Goal: Task Accomplishment & Management: Manage account settings

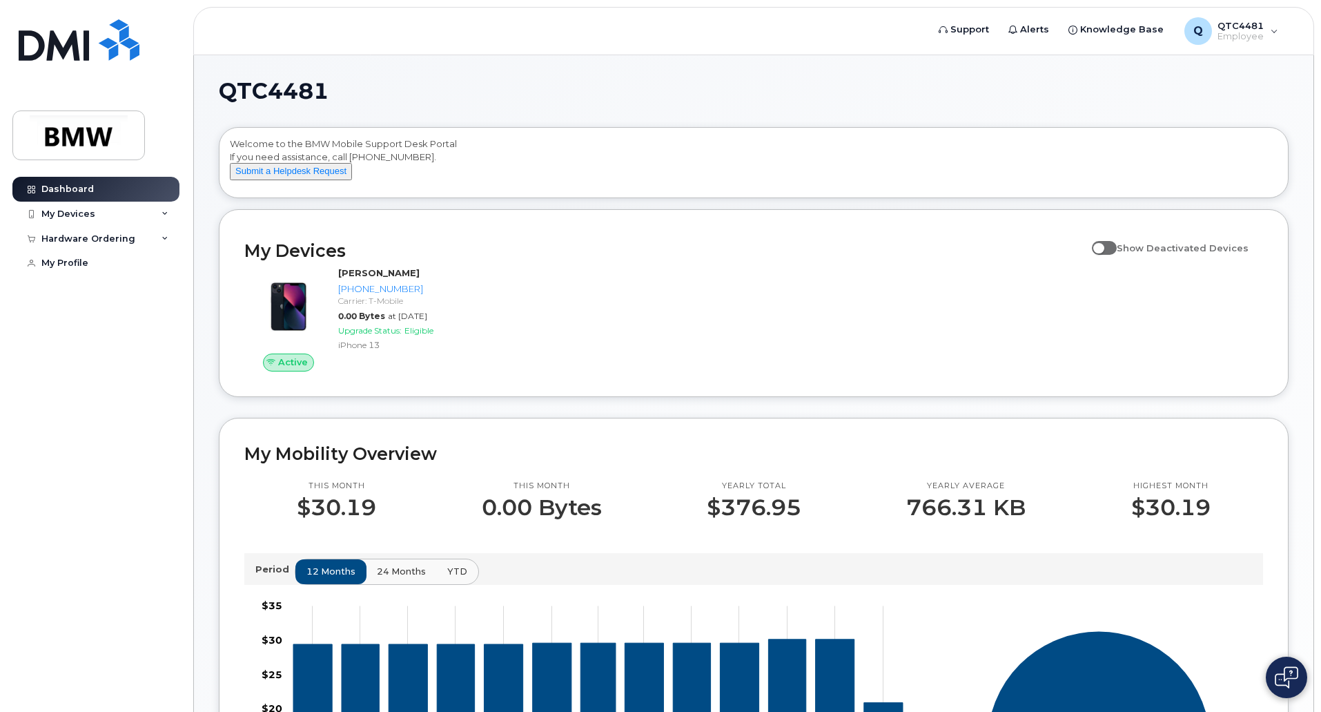
click at [168, 362] on div "Dashboard My Devices Add Device [PHONE_NUMBER] ([PERSON_NAME]) Hardware Orderin…" at bounding box center [97, 434] width 171 height 514
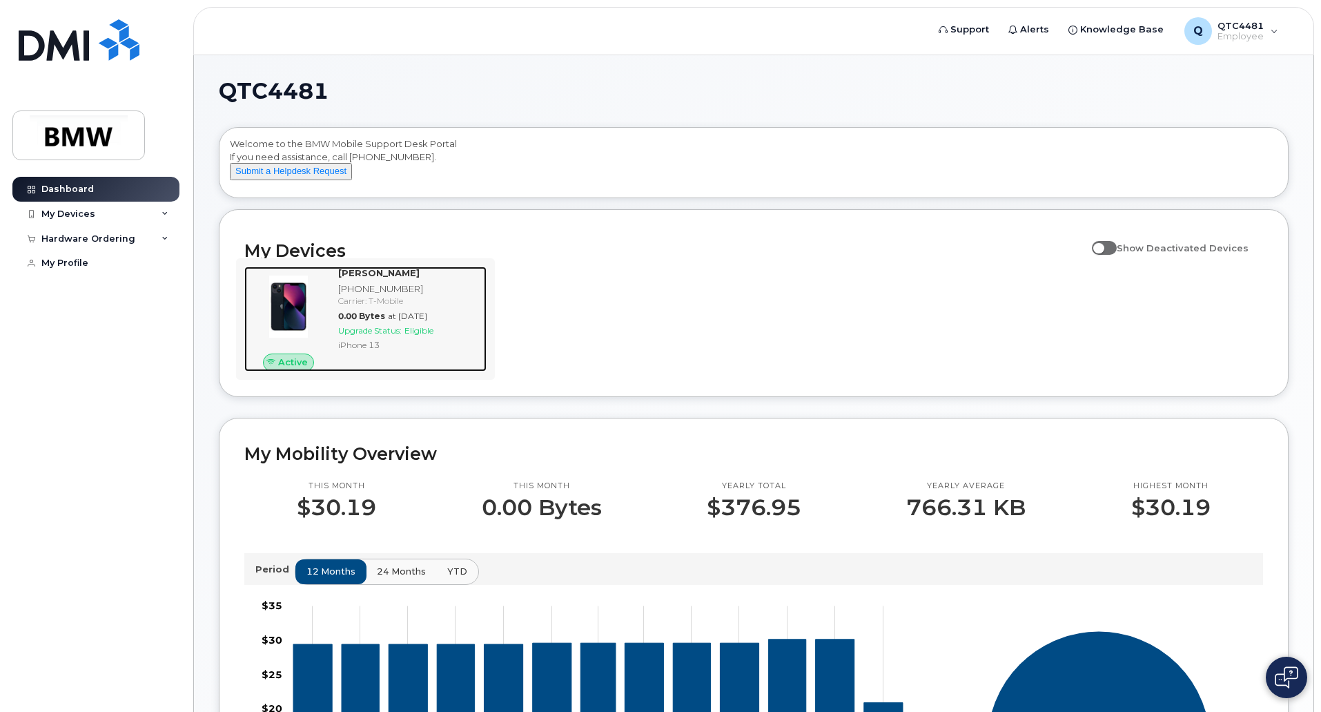
click at [425, 336] on span "Eligible" at bounding box center [419, 330] width 29 height 10
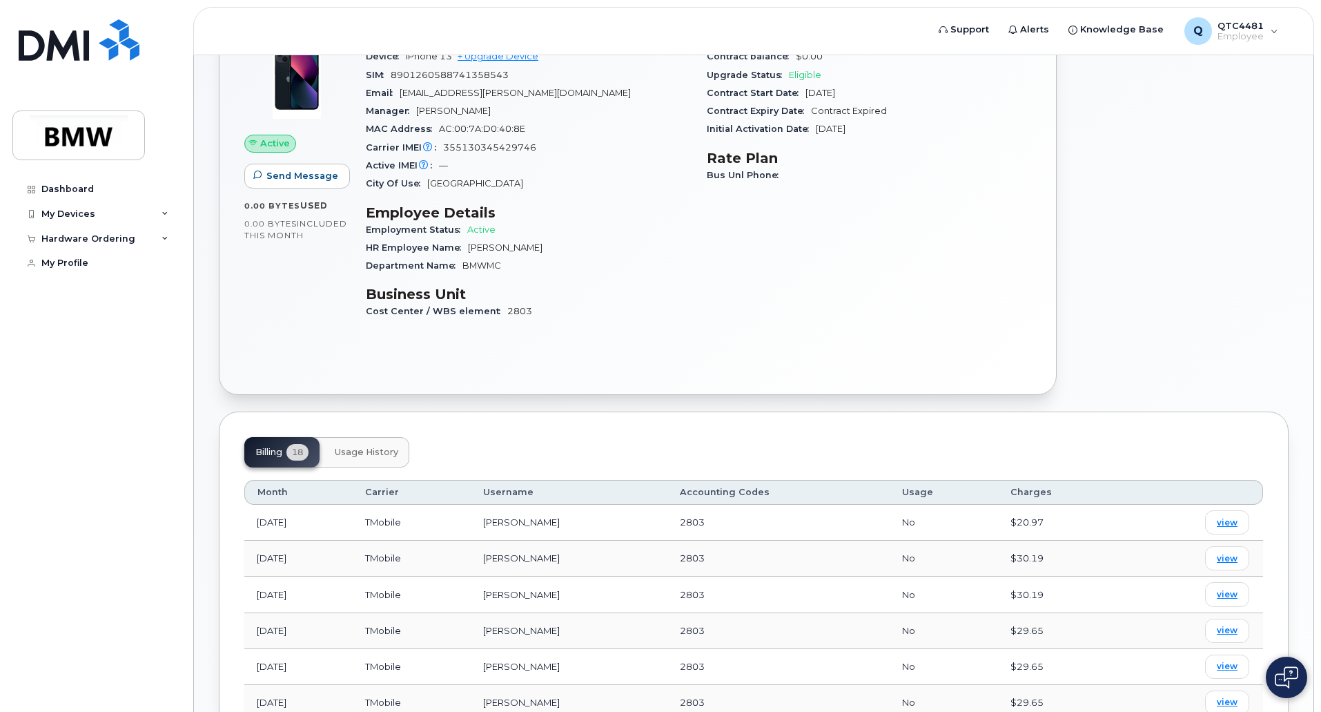
click at [374, 458] on button "Usage History" at bounding box center [367, 452] width 86 height 30
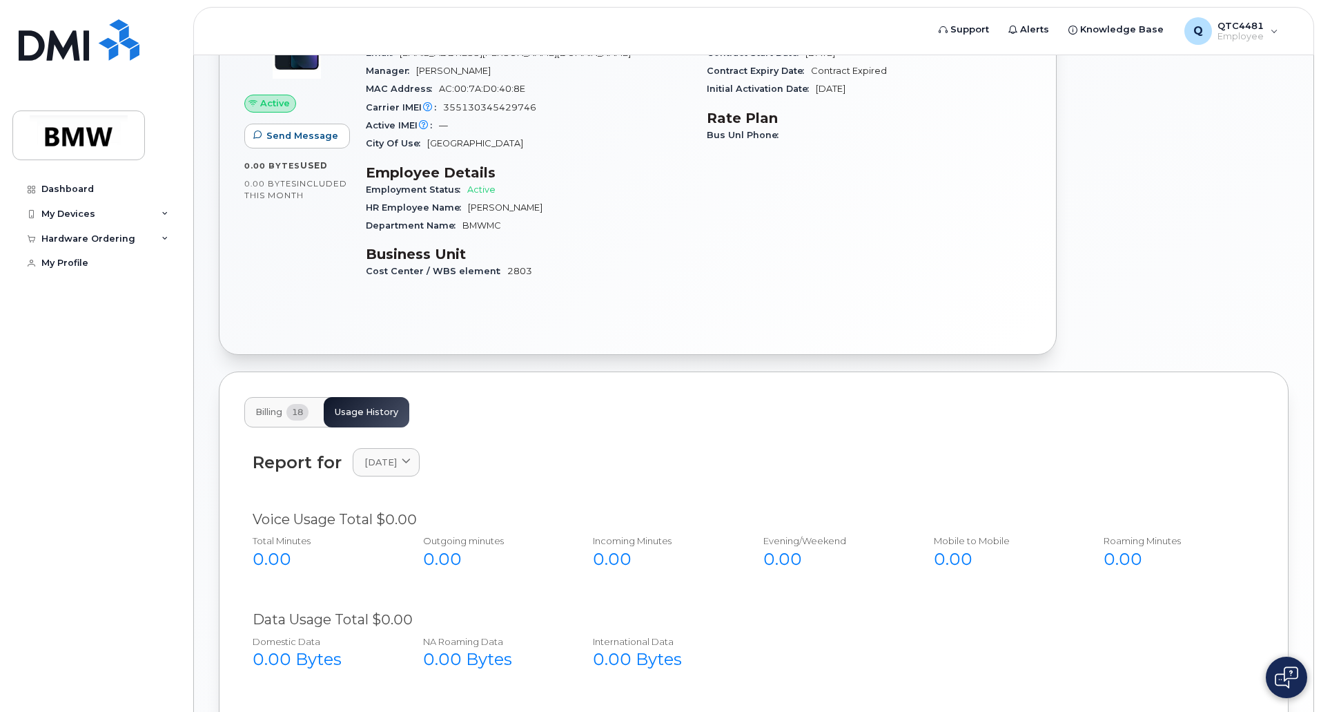
scroll to position [177, 0]
click at [285, 414] on button "Billing 18" at bounding box center [281, 413] width 75 height 30
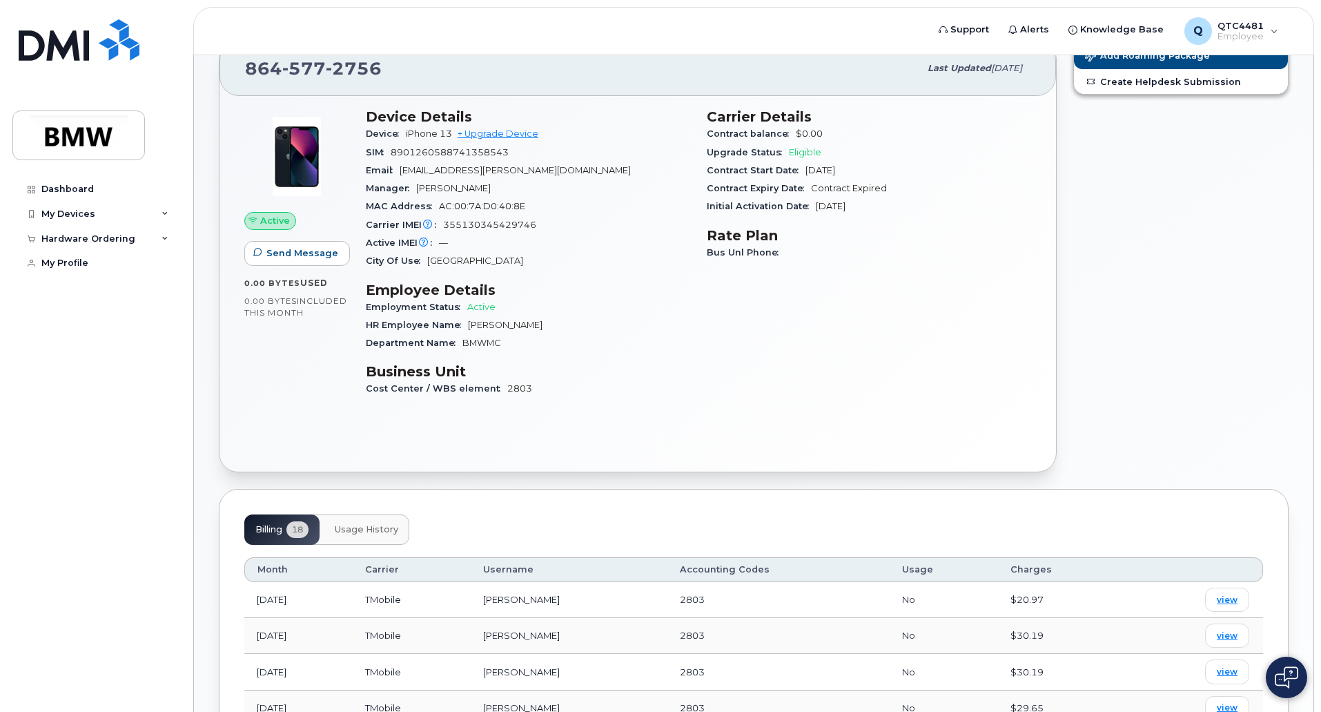
scroll to position [0, 0]
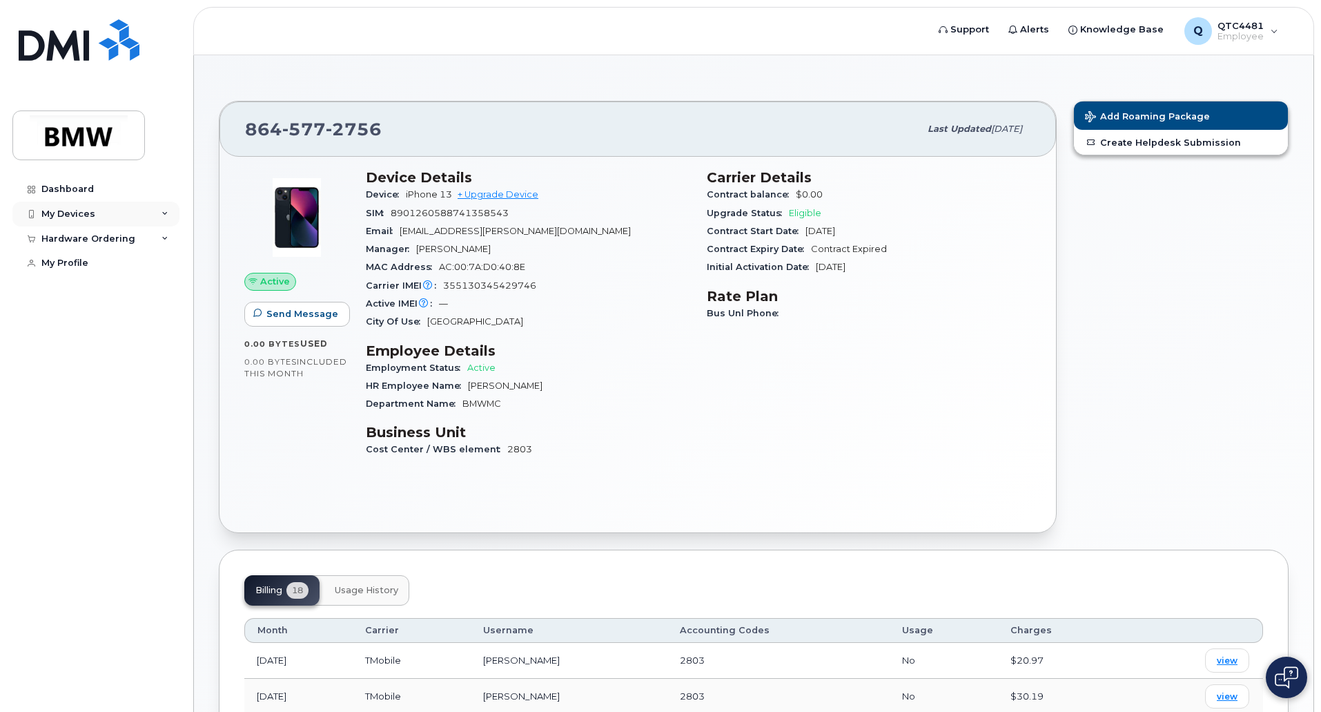
click at [99, 213] on div "My Devices" at bounding box center [95, 214] width 167 height 25
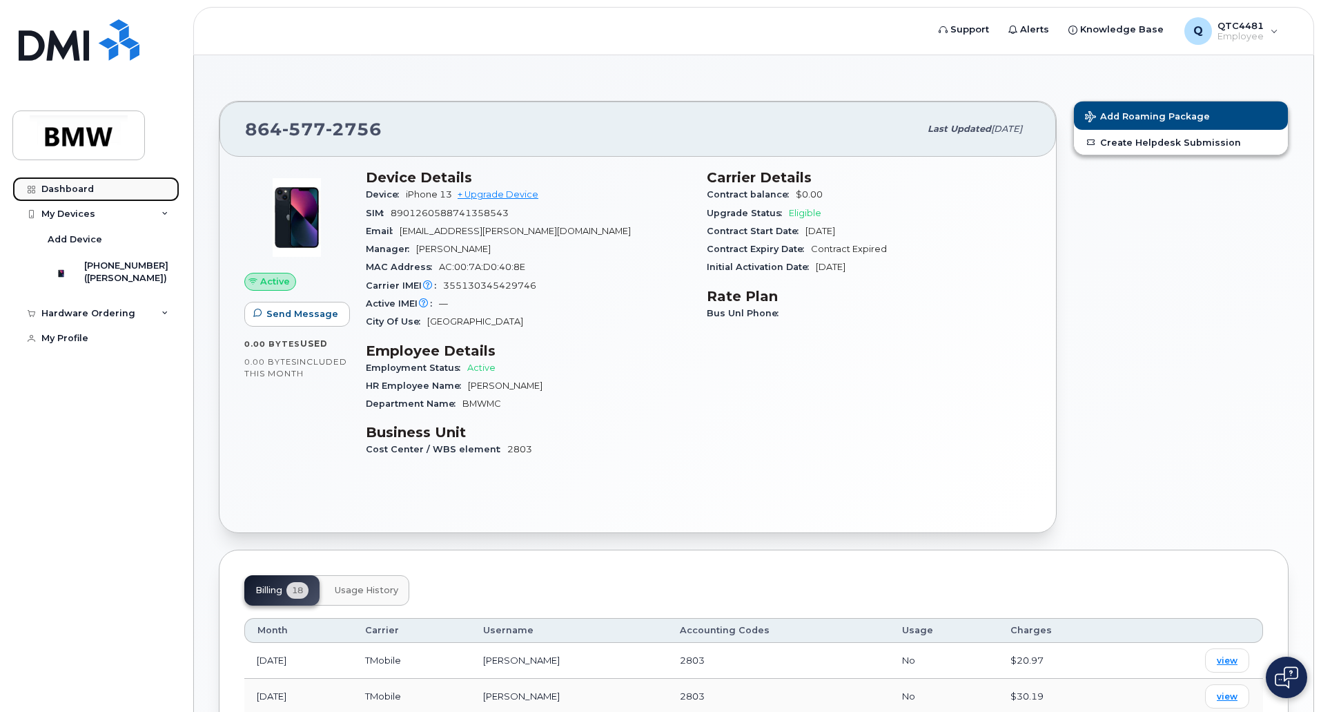
click at [92, 186] on link "Dashboard" at bounding box center [95, 189] width 167 height 25
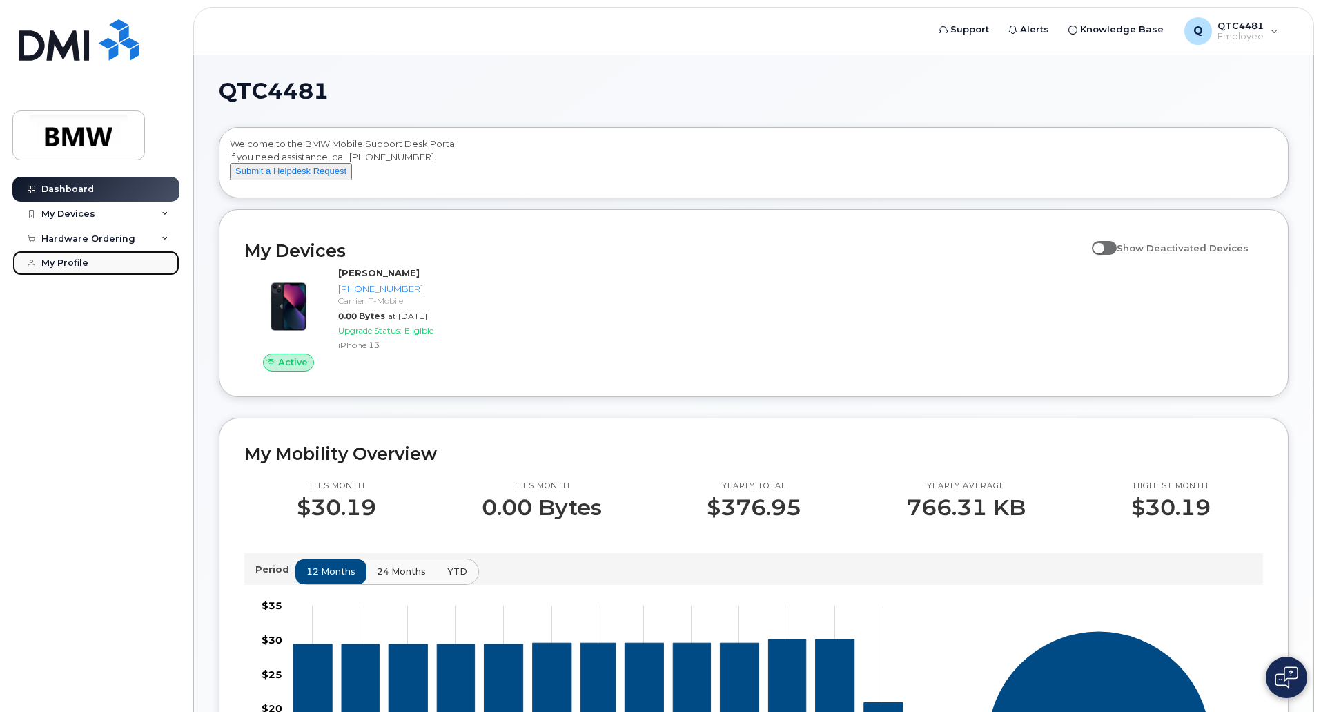
click at [91, 258] on link "My Profile" at bounding box center [95, 263] width 167 height 25
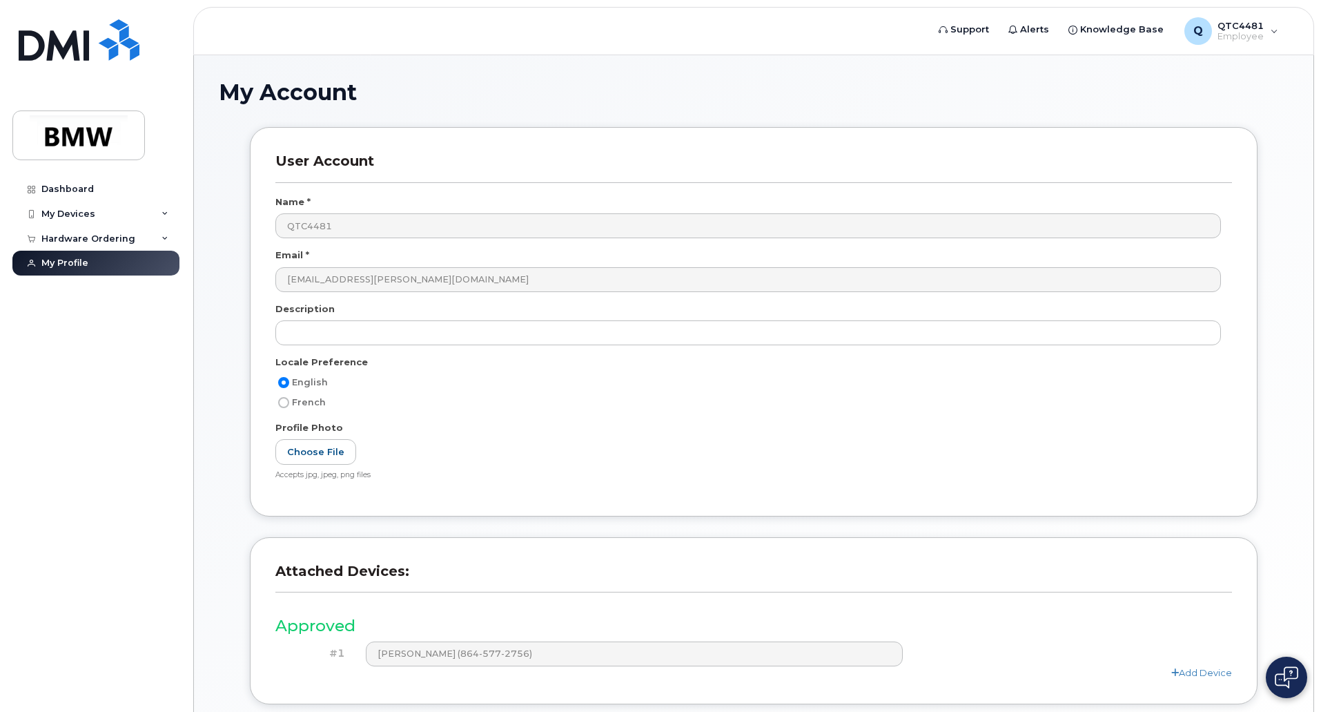
click at [126, 434] on div "Dashboard My Devices Add Device 864-577-2756 (Damian Garcia) Hardware Ordering …" at bounding box center [97, 434] width 171 height 514
click at [327, 457] on label "Choose File" at bounding box center [315, 452] width 81 height 26
click at [0, 0] on input "Choose File" at bounding box center [0, 0] width 0 height 0
click at [122, 242] on div "Hardware Ordering" at bounding box center [88, 238] width 94 height 11
click at [99, 268] on link "New Order" at bounding box center [108, 264] width 143 height 26
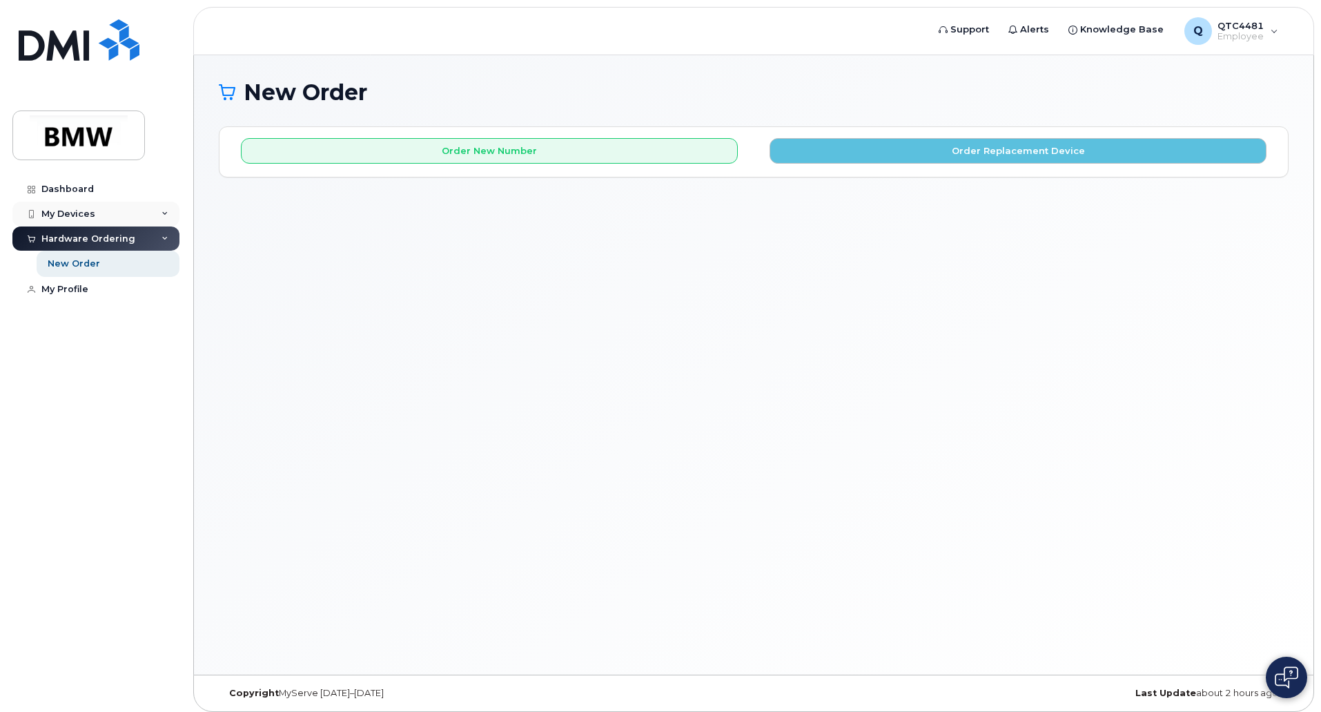
click at [99, 208] on div "My Devices" at bounding box center [95, 214] width 167 height 25
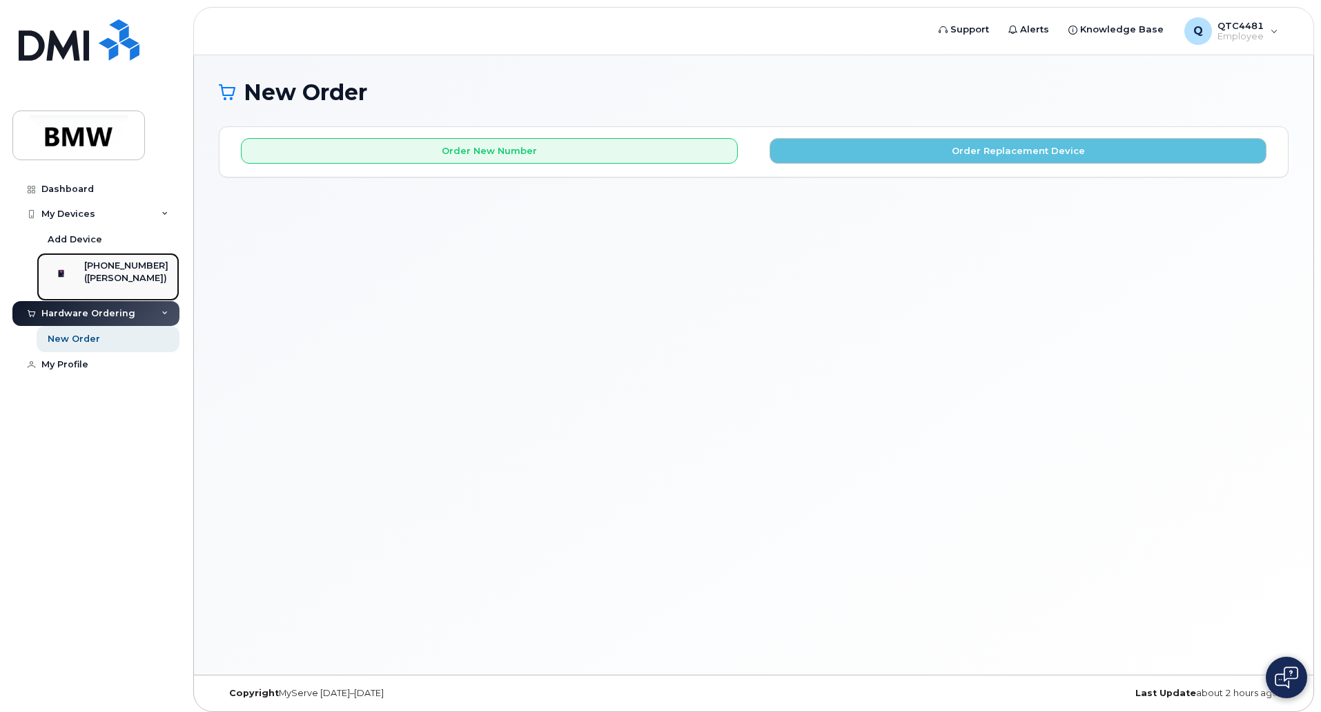
click at [79, 275] on div at bounding box center [61, 274] width 36 height 28
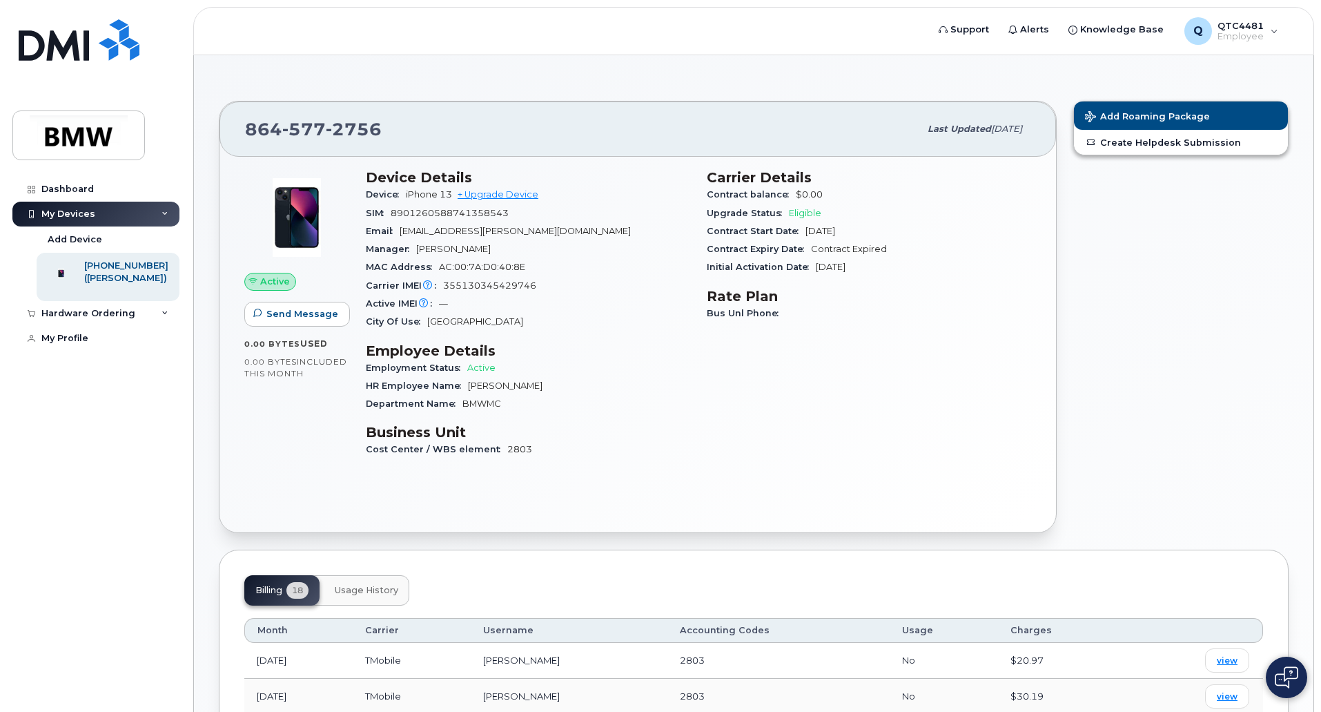
click at [595, 511] on div "Active Send Message 0.00 Bytes  used 0.00 Bytes  included this month Device Det…" at bounding box center [638, 344] width 837 height 375
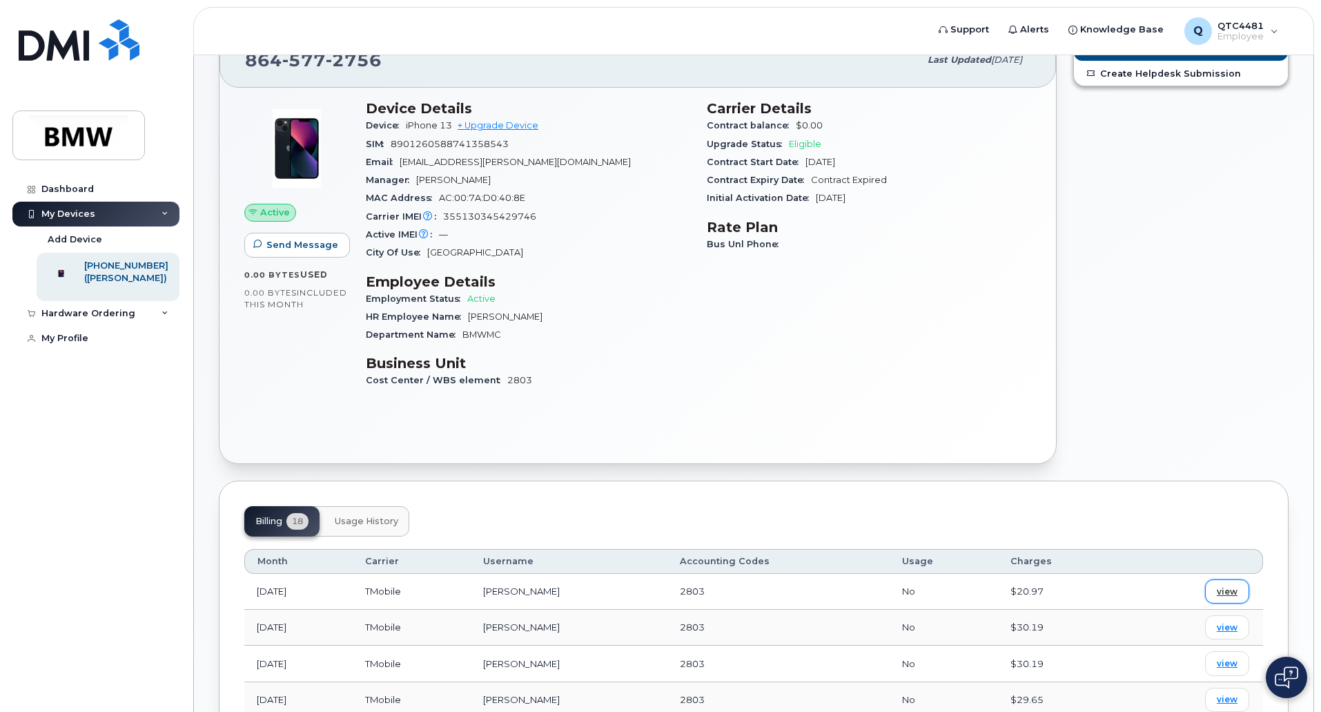
click at [1230, 594] on span "view" at bounding box center [1227, 591] width 21 height 12
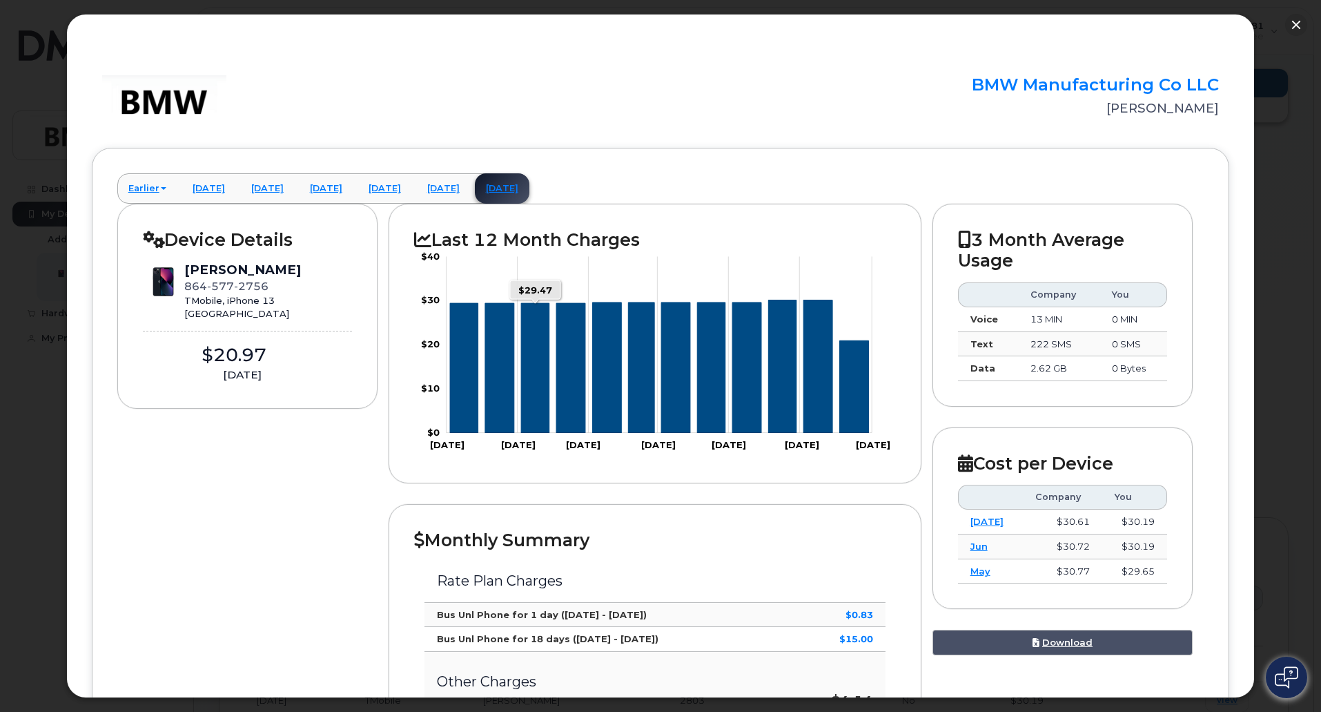
scroll to position [0, 0]
click at [471, 190] on link "July 2025" at bounding box center [443, 188] width 55 height 30
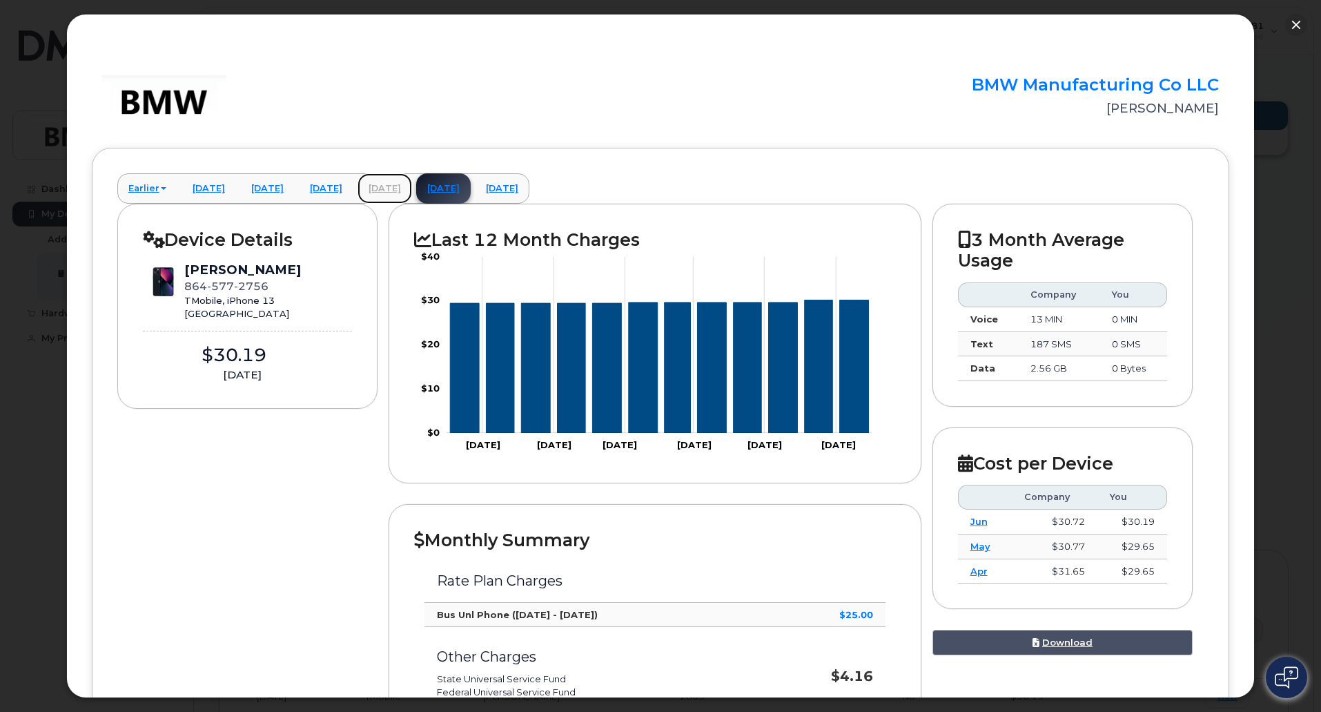
click at [412, 188] on link "June 2025" at bounding box center [385, 188] width 55 height 30
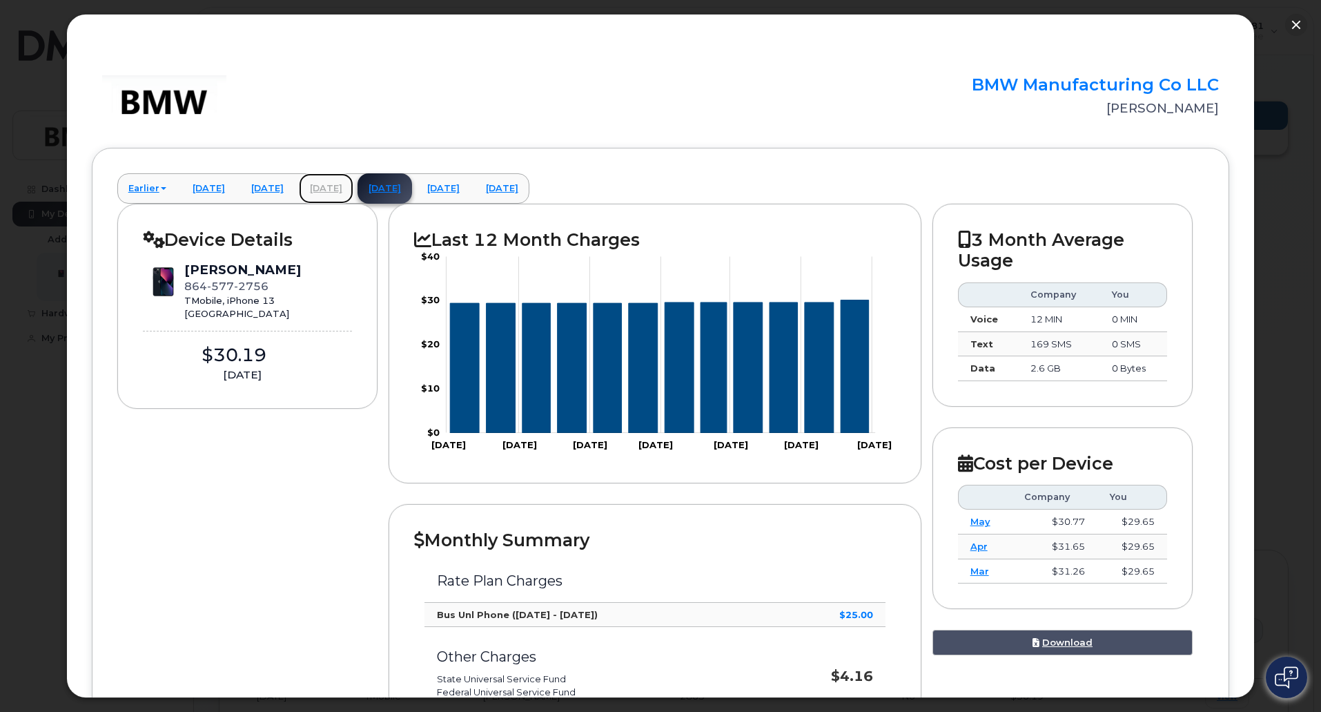
click at [353, 182] on link "May 2025" at bounding box center [326, 188] width 55 height 30
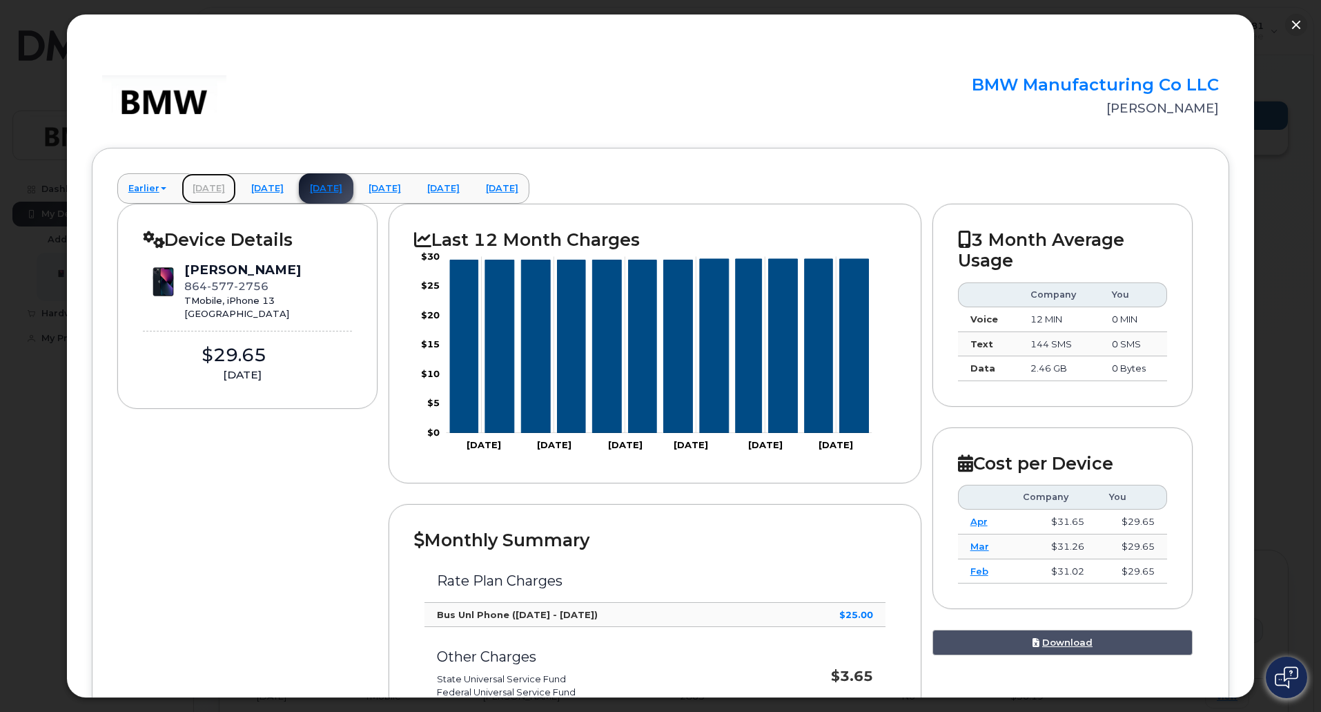
click at [211, 188] on link "March 2025" at bounding box center [209, 188] width 55 height 30
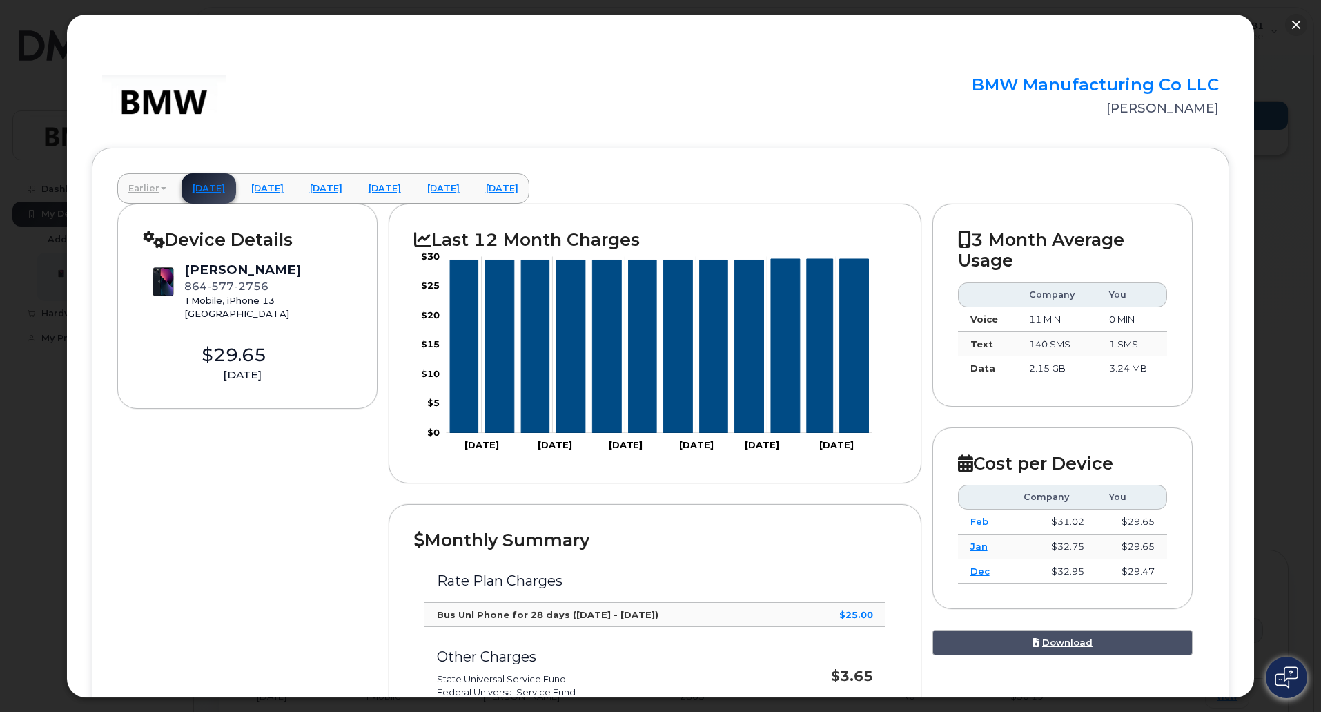
click at [164, 185] on link "Earlier" at bounding box center [147, 188] width 60 height 30
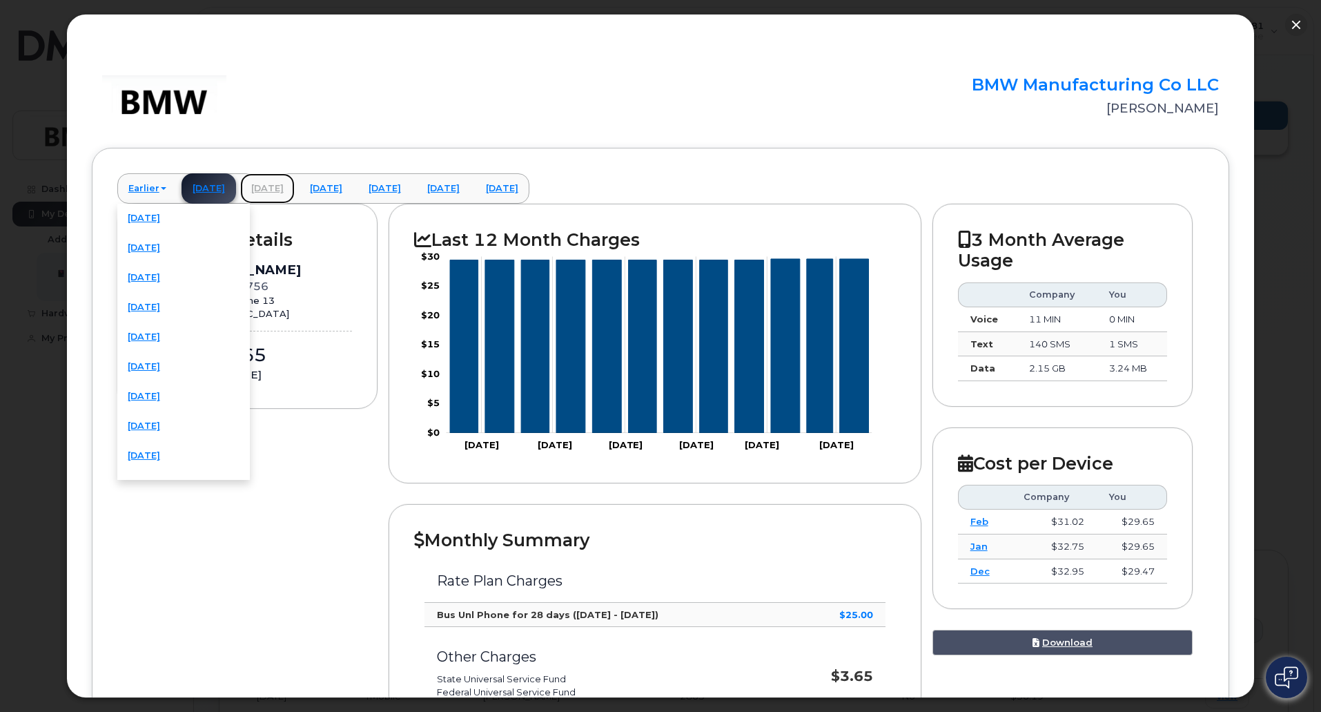
click at [280, 188] on link "April 2025" at bounding box center [267, 188] width 55 height 30
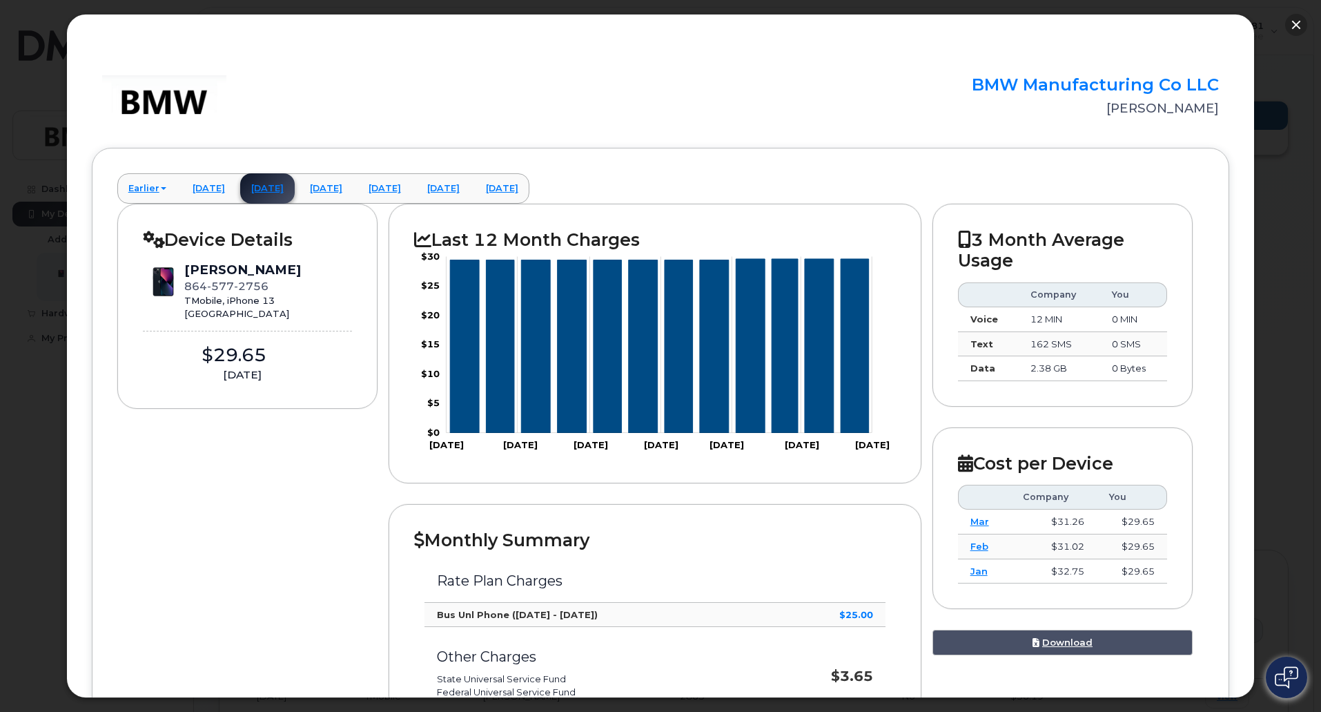
click at [1298, 23] on button "button" at bounding box center [1297, 25] width 22 height 22
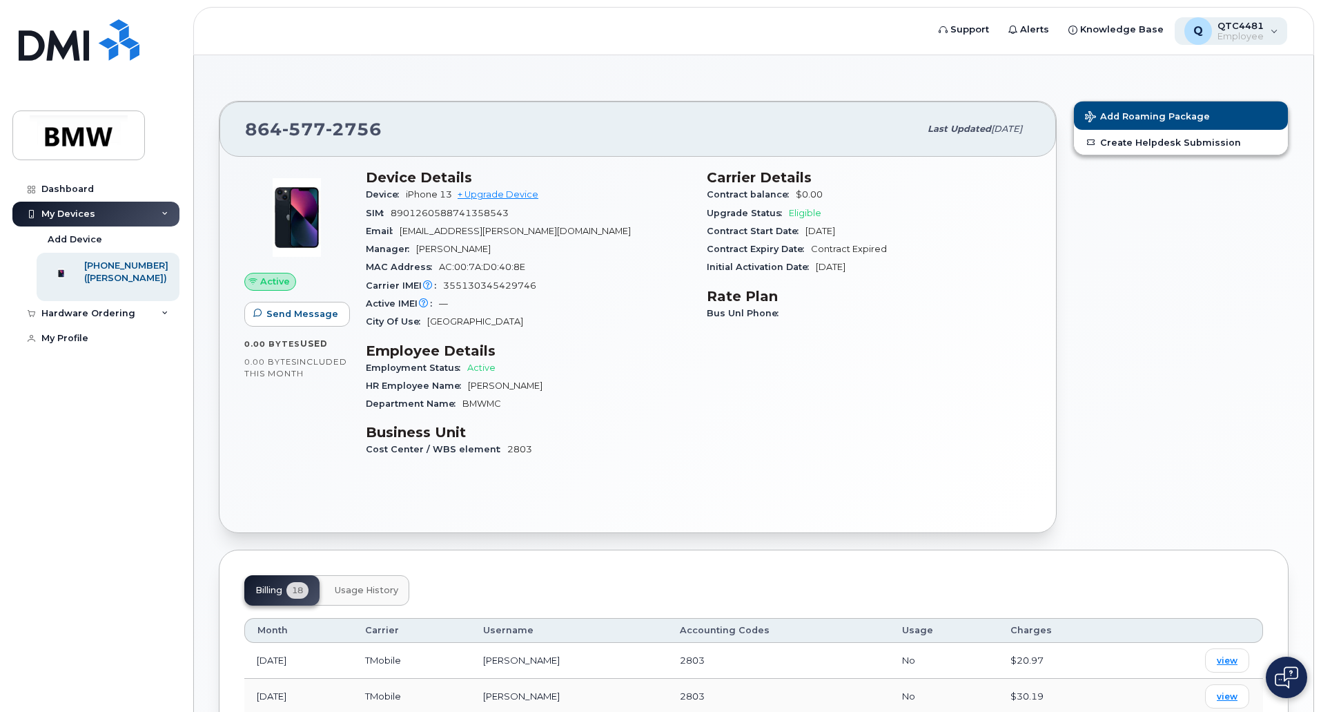
click at [1270, 28] on div "Q QTC4481 Employee" at bounding box center [1231, 31] width 113 height 28
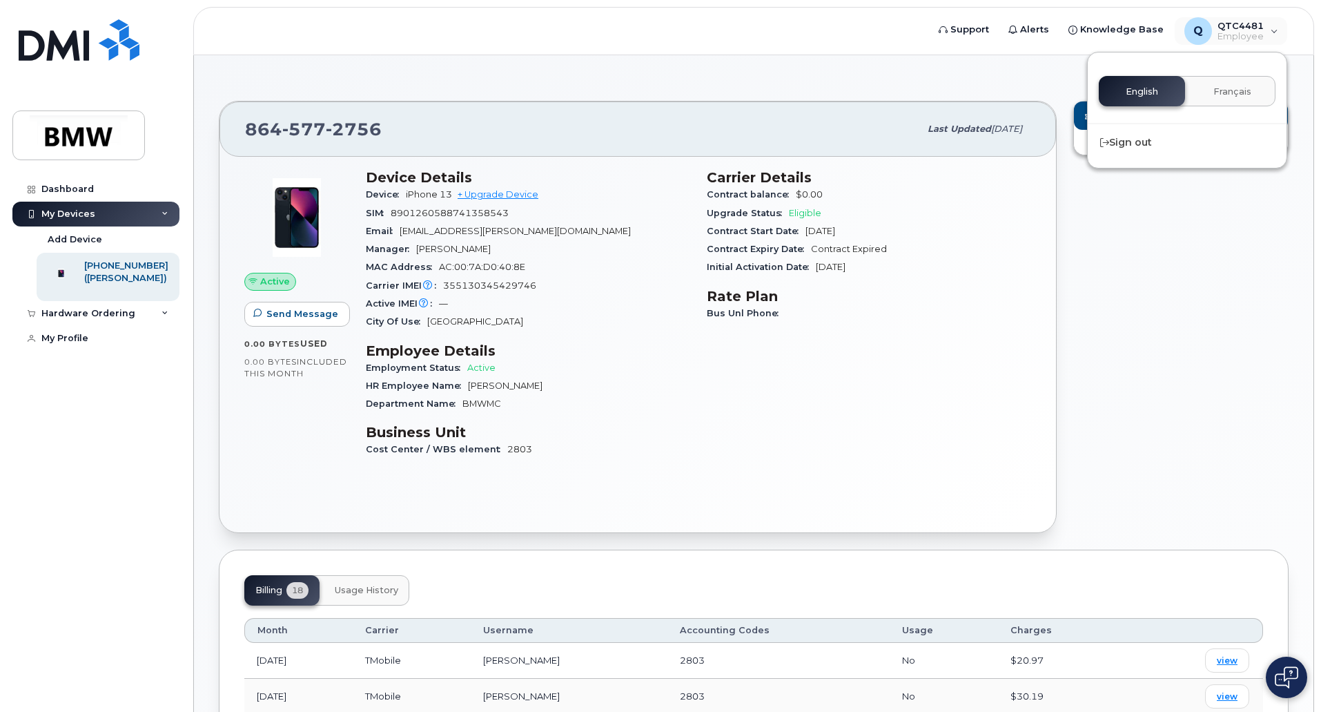
click at [1125, 97] on div "English Français" at bounding box center [1187, 91] width 177 height 30
click at [878, 57] on div "864 577 2756 Last updated May 27, 2025 Active Send Message 0.00 Bytes  used 0.0…" at bounding box center [754, 704] width 1120 height 1299
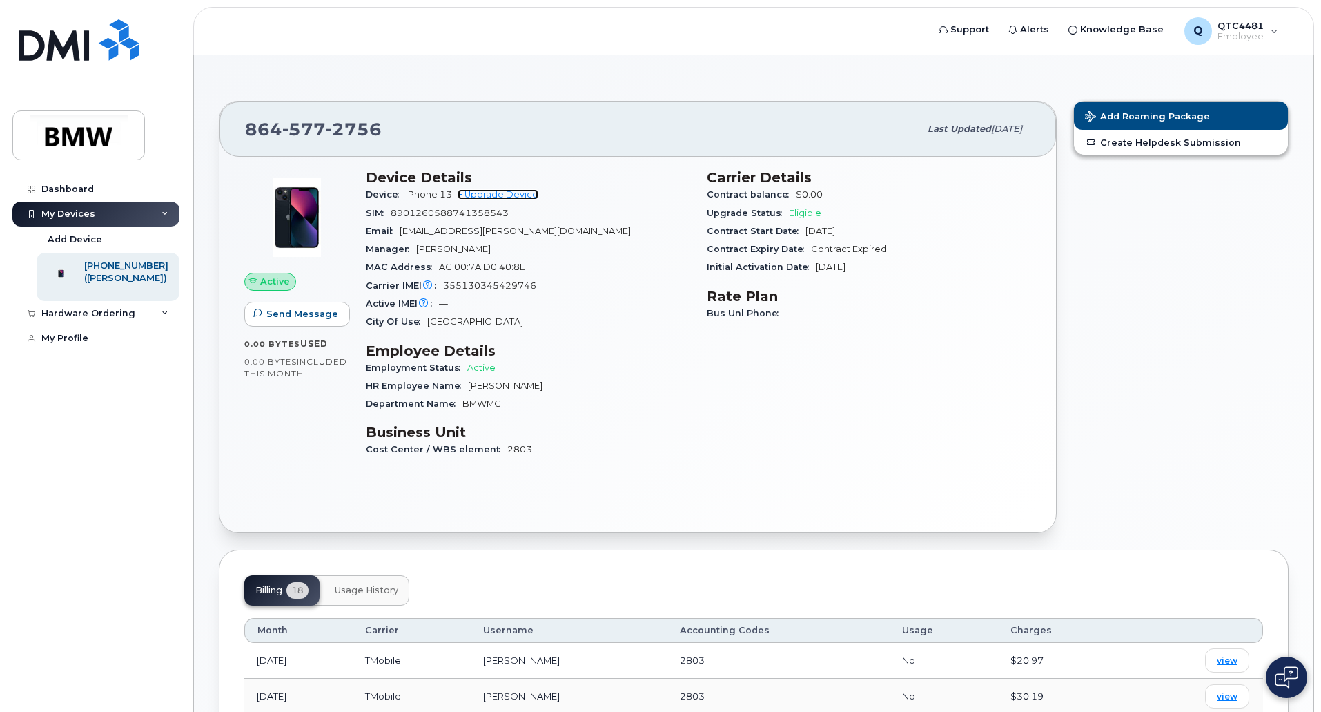
click at [510, 195] on link "+ Upgrade Device" at bounding box center [498, 194] width 81 height 10
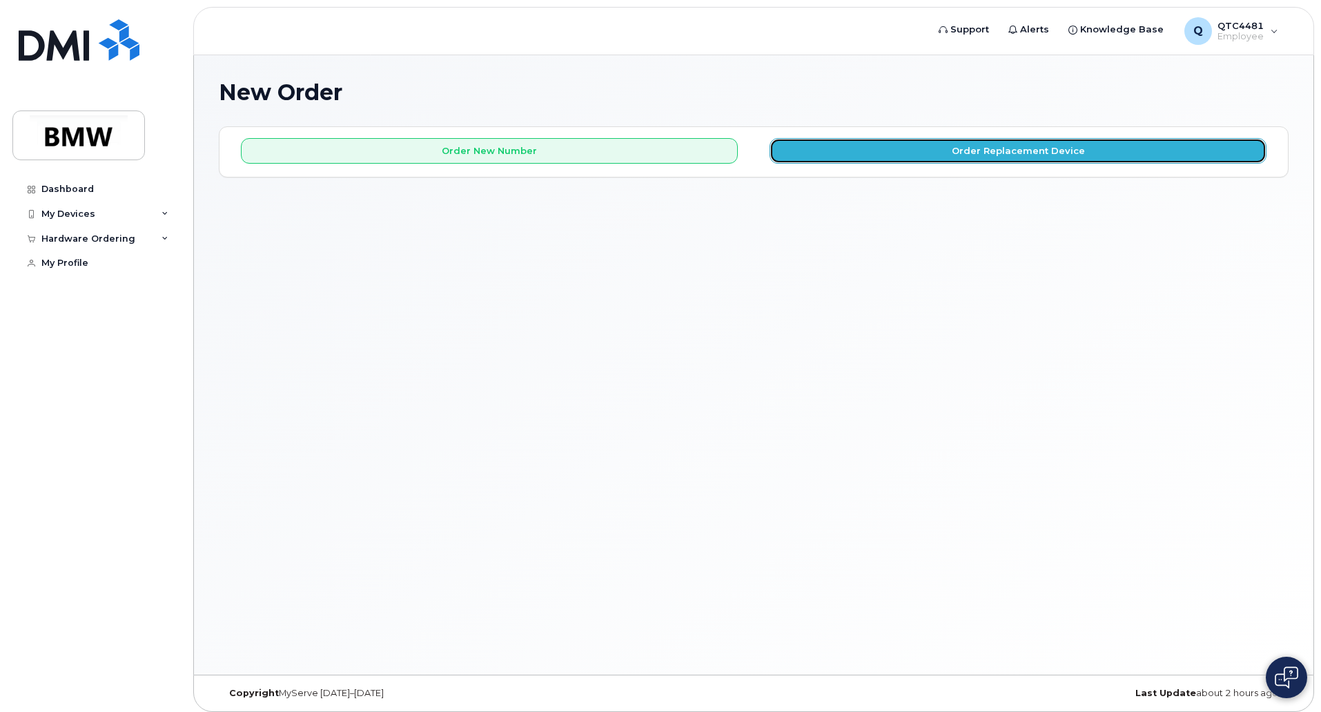
click at [990, 159] on button "Order Replacement Device" at bounding box center [1018, 151] width 497 height 26
